Goal: Information Seeking & Learning: Find specific page/section

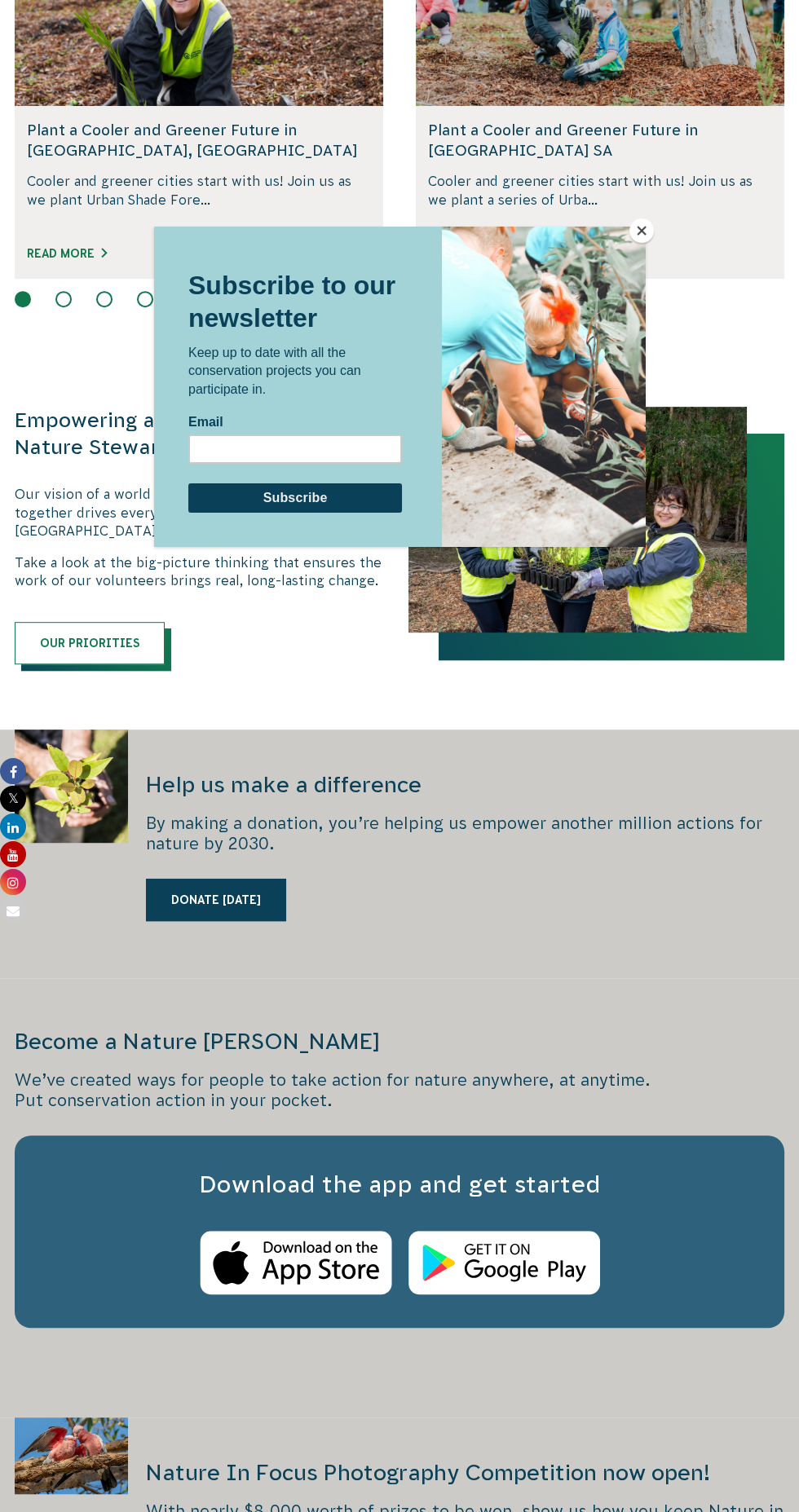
scroll to position [1046, 0]
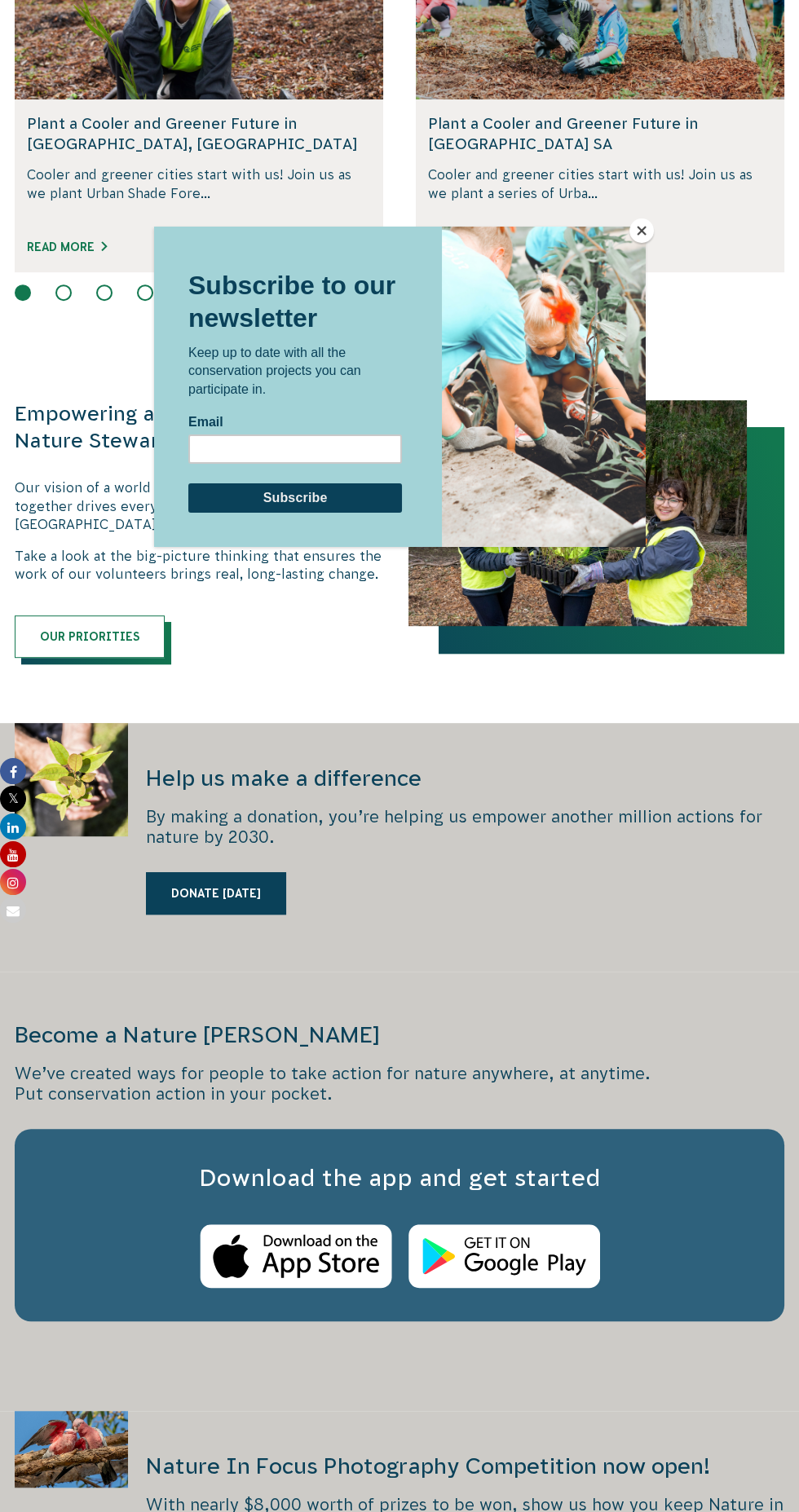
click at [641, 243] on button "Close" at bounding box center [642, 231] width 24 height 24
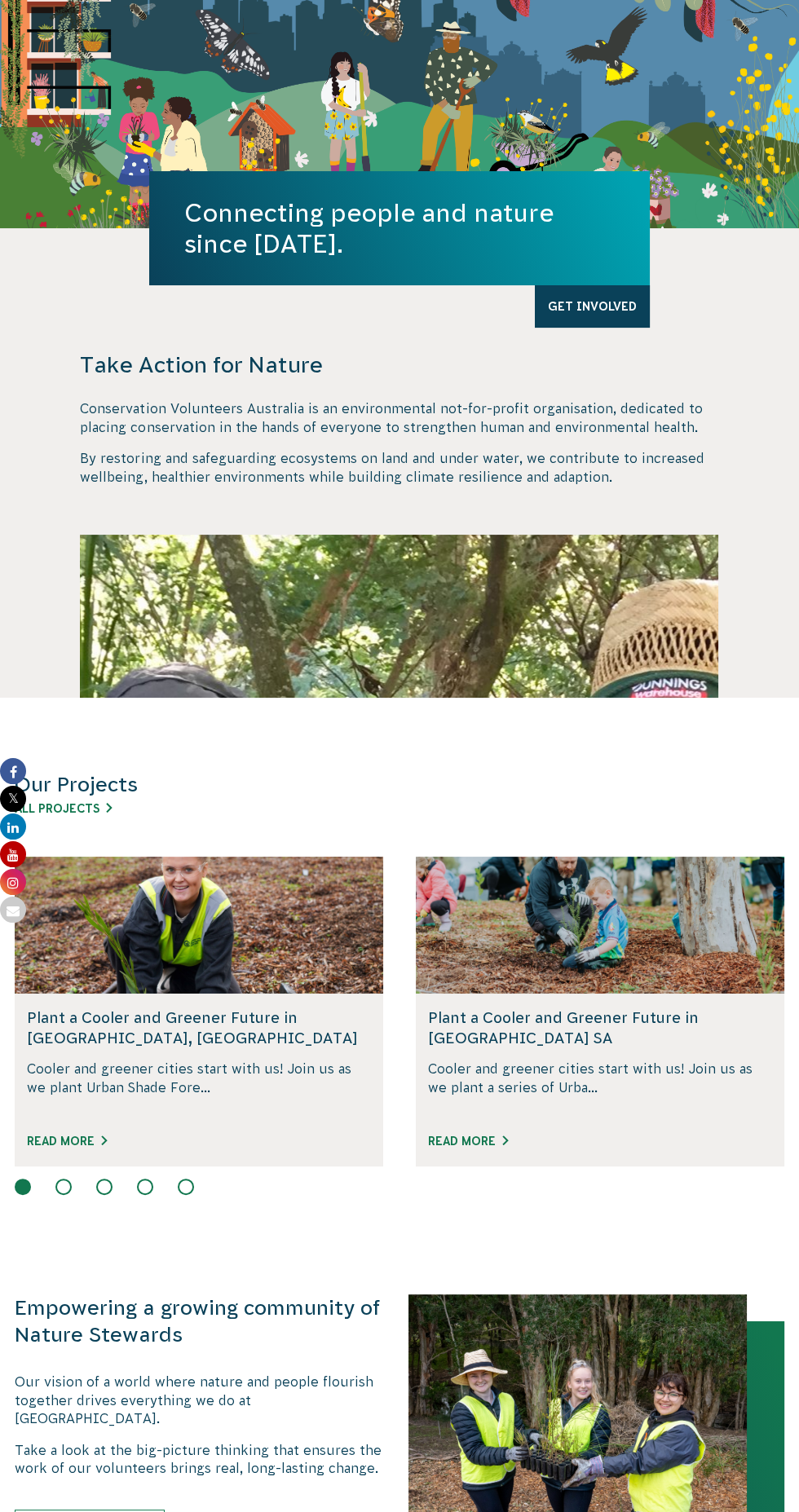
scroll to position [0, 0]
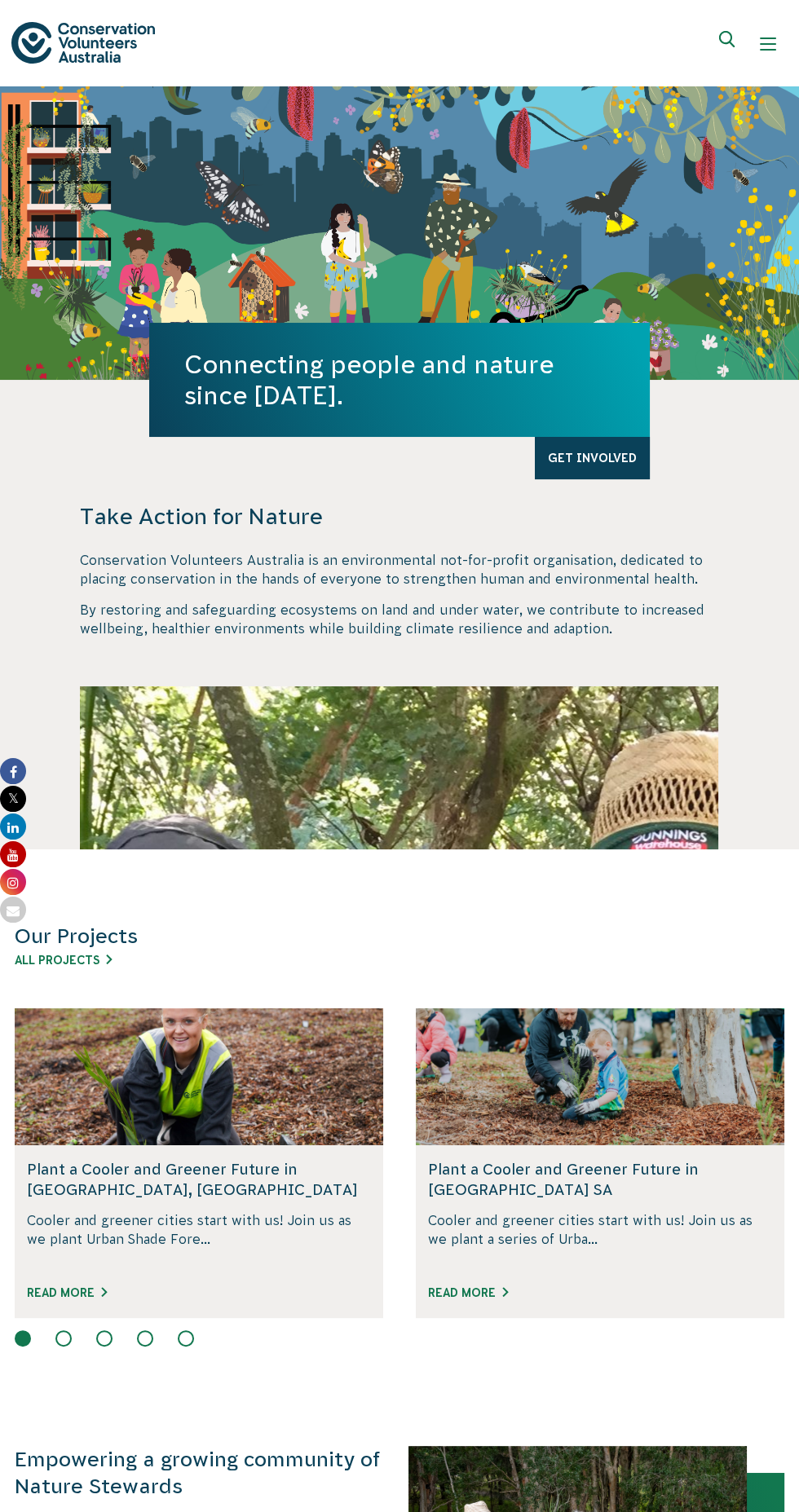
click at [75, 29] on img at bounding box center [83, 43] width 143 height 42
click at [732, 43] on icon "Expand search box" at bounding box center [729, 43] width 20 height 24
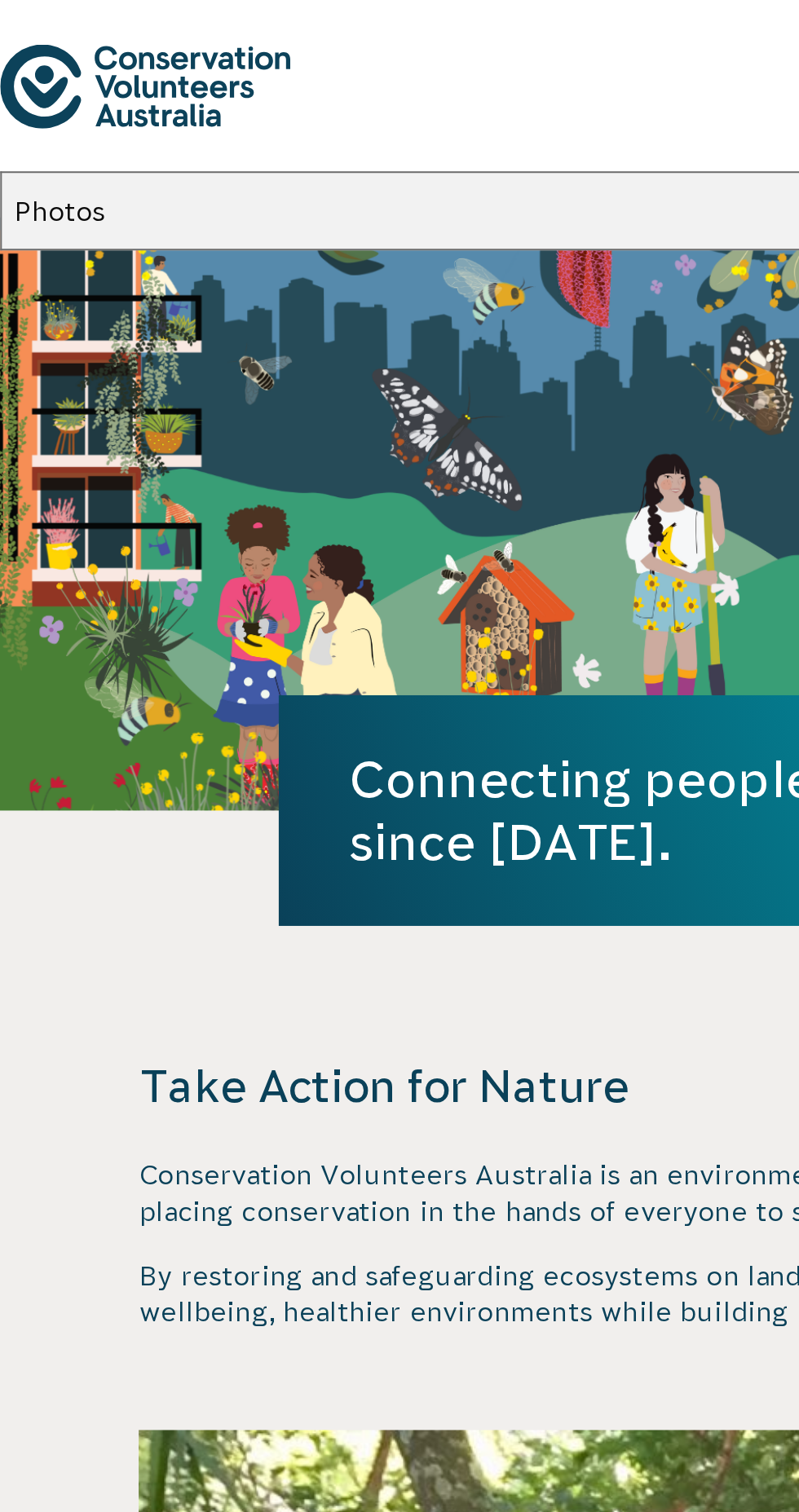
type input "Photos"
click at [748, 85] on button "Search" at bounding box center [767, 104] width 39 height 39
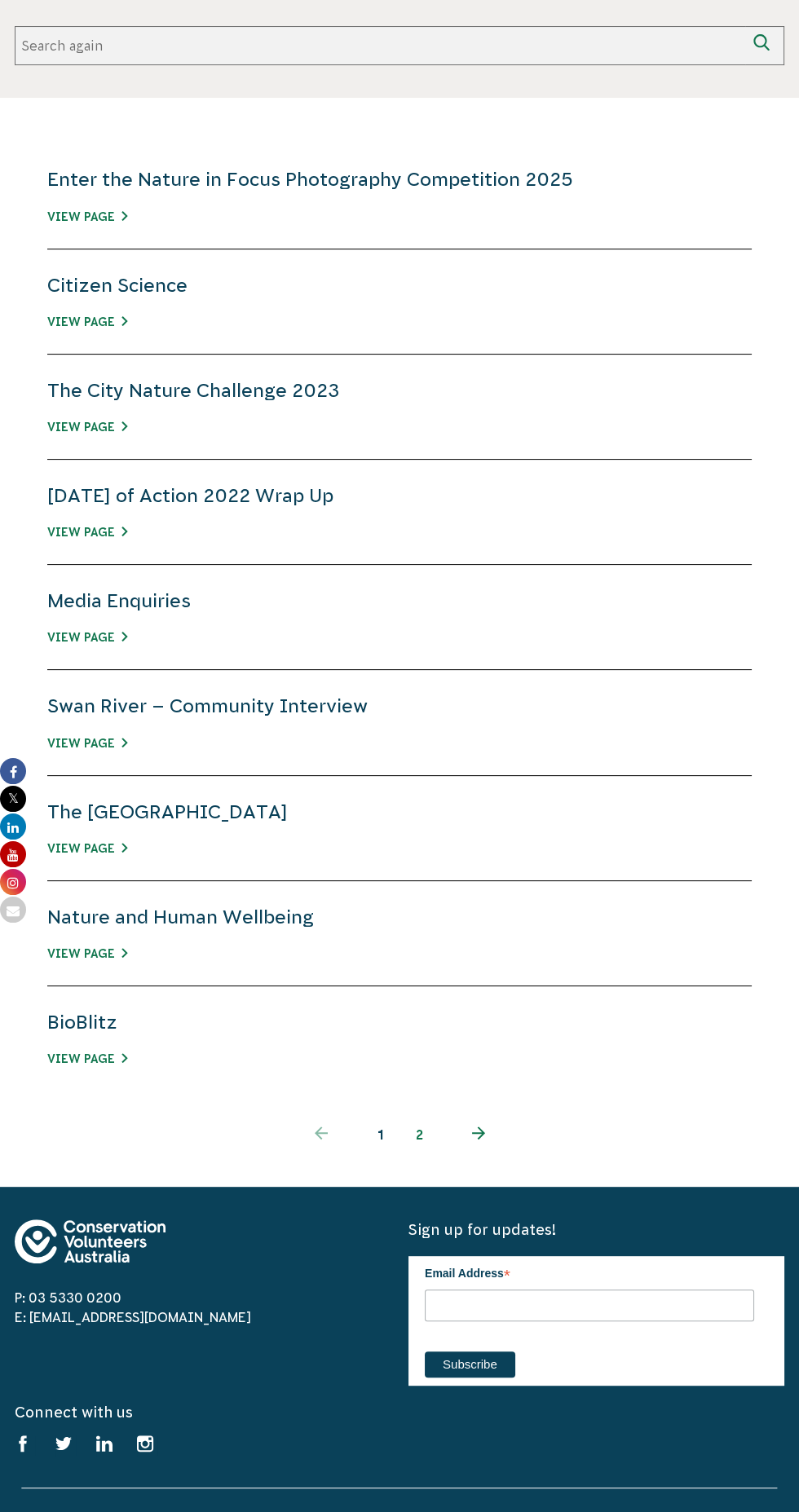
scroll to position [413, 0]
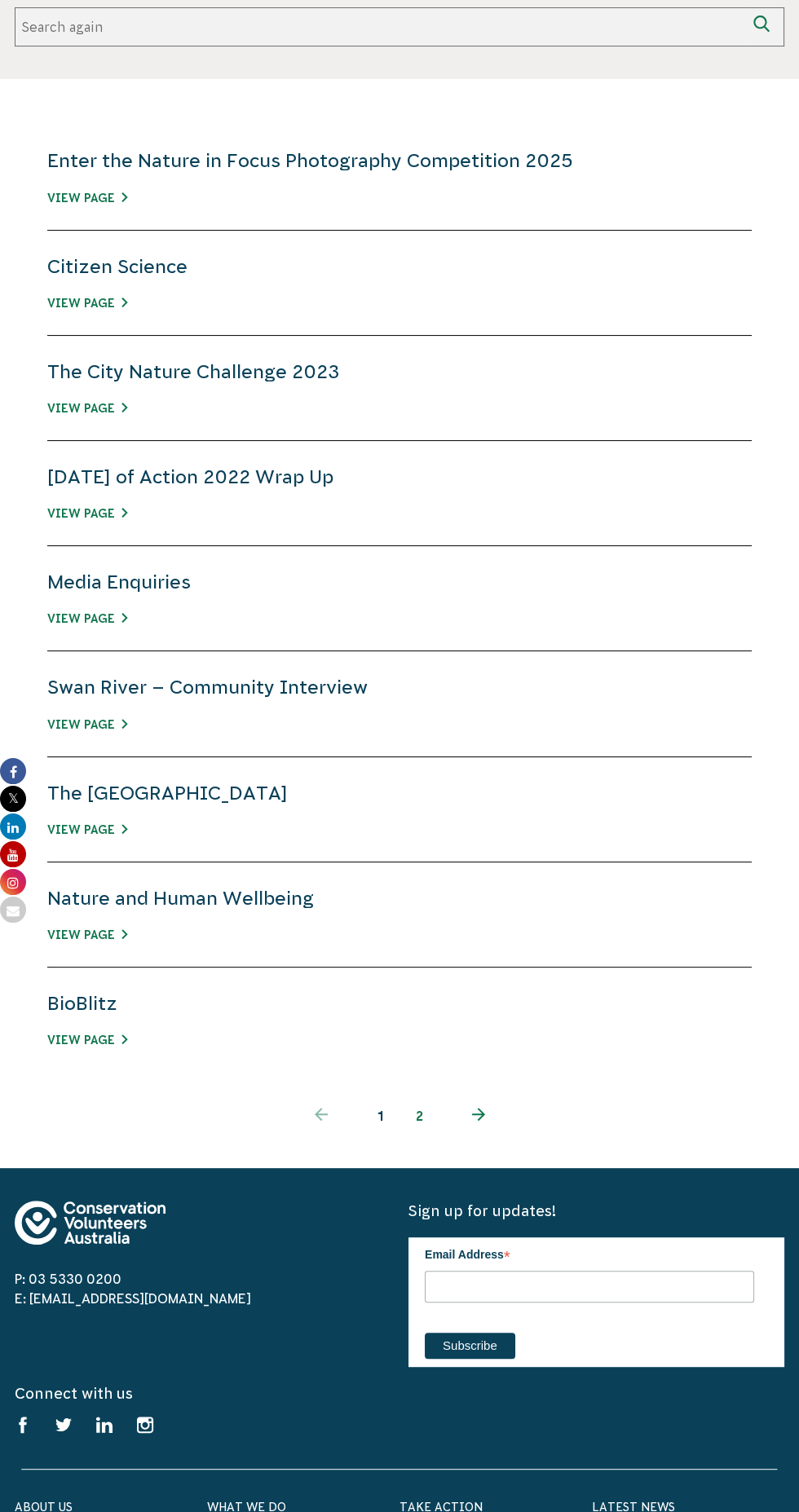
click at [478, 1111] on use "Next page" at bounding box center [479, 1114] width 13 height 13
